Goal: Find specific page/section: Find specific page/section

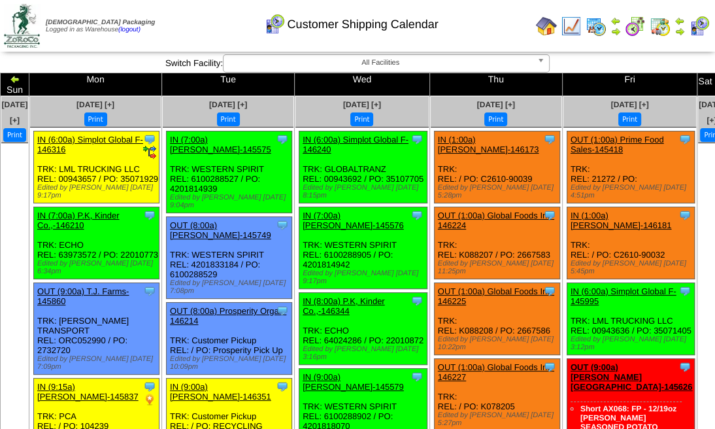
scroll to position [43, 0]
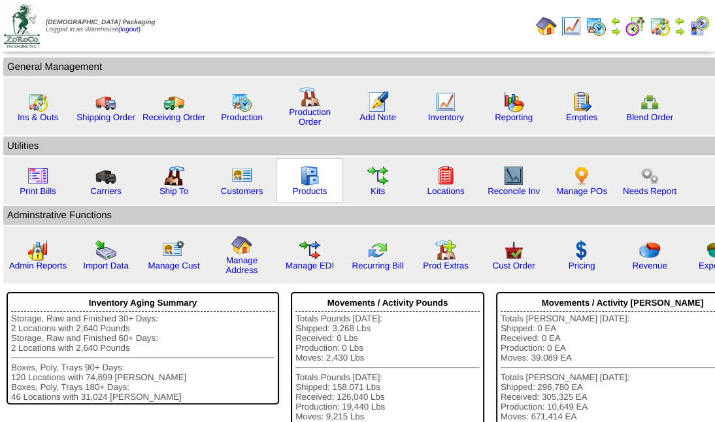
click at [306, 180] on img at bounding box center [309, 175] width 21 height 21
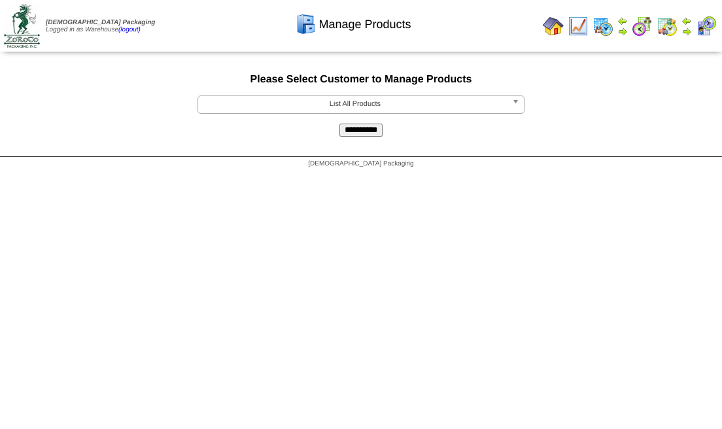
click at [307, 175] on html "[DEMOGRAPHIC_DATA] Packaging Logged in as Warehouse (logout) Print All" at bounding box center [361, 87] width 722 height 175
click at [518, 101] on b at bounding box center [518, 104] width 12 height 17
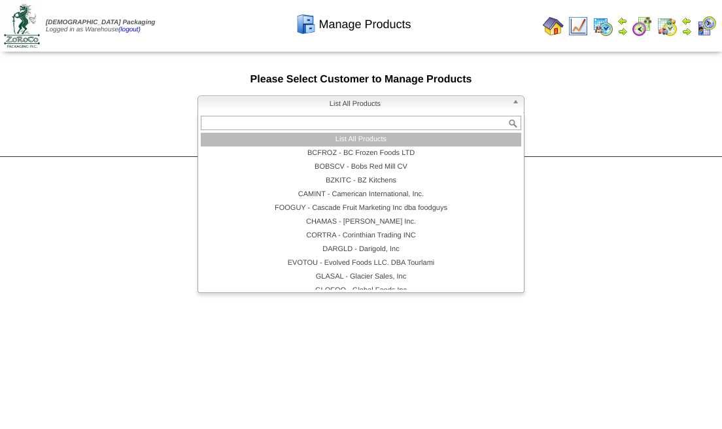
type input "*"
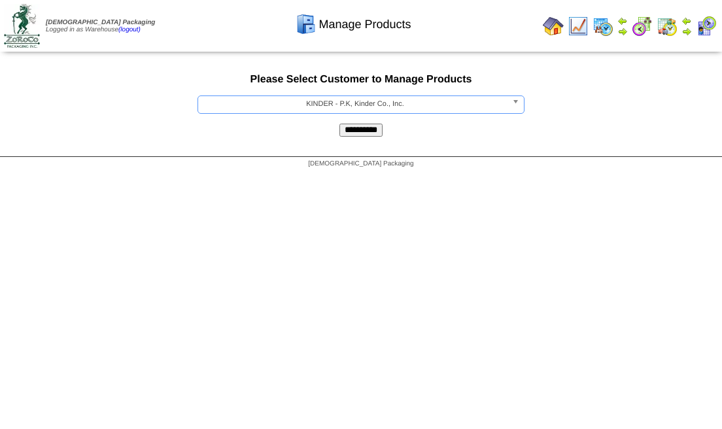
click at [339, 124] on input "**********" at bounding box center [360, 130] width 43 height 13
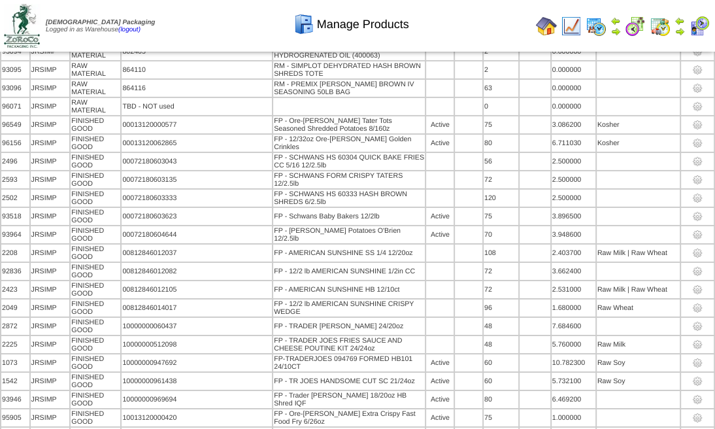
scroll to position [9293, 0]
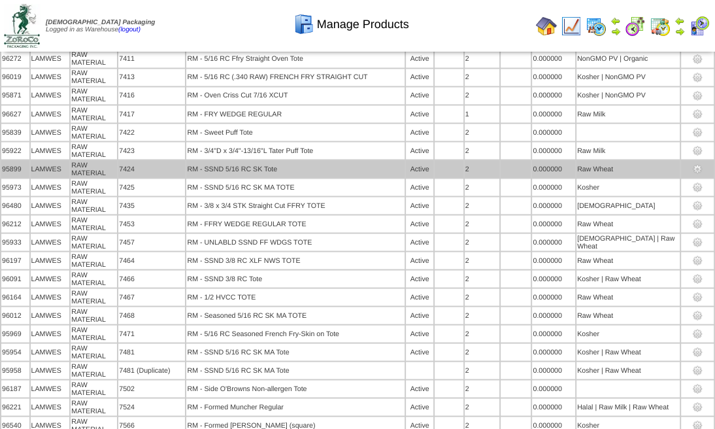
scroll to position [7930, 0]
